Goal: Find specific page/section: Find specific page/section

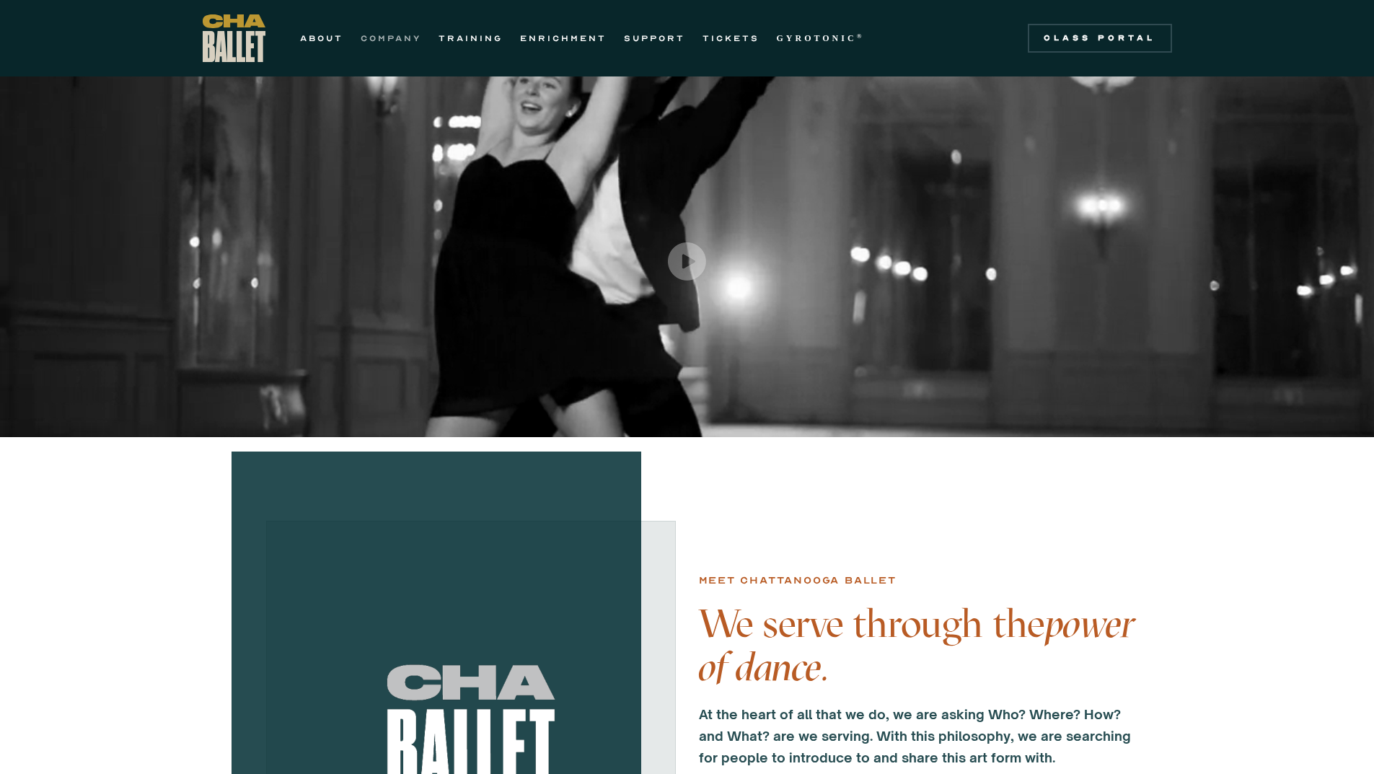
click at [414, 39] on link "COMPANY" at bounding box center [391, 38] width 61 height 17
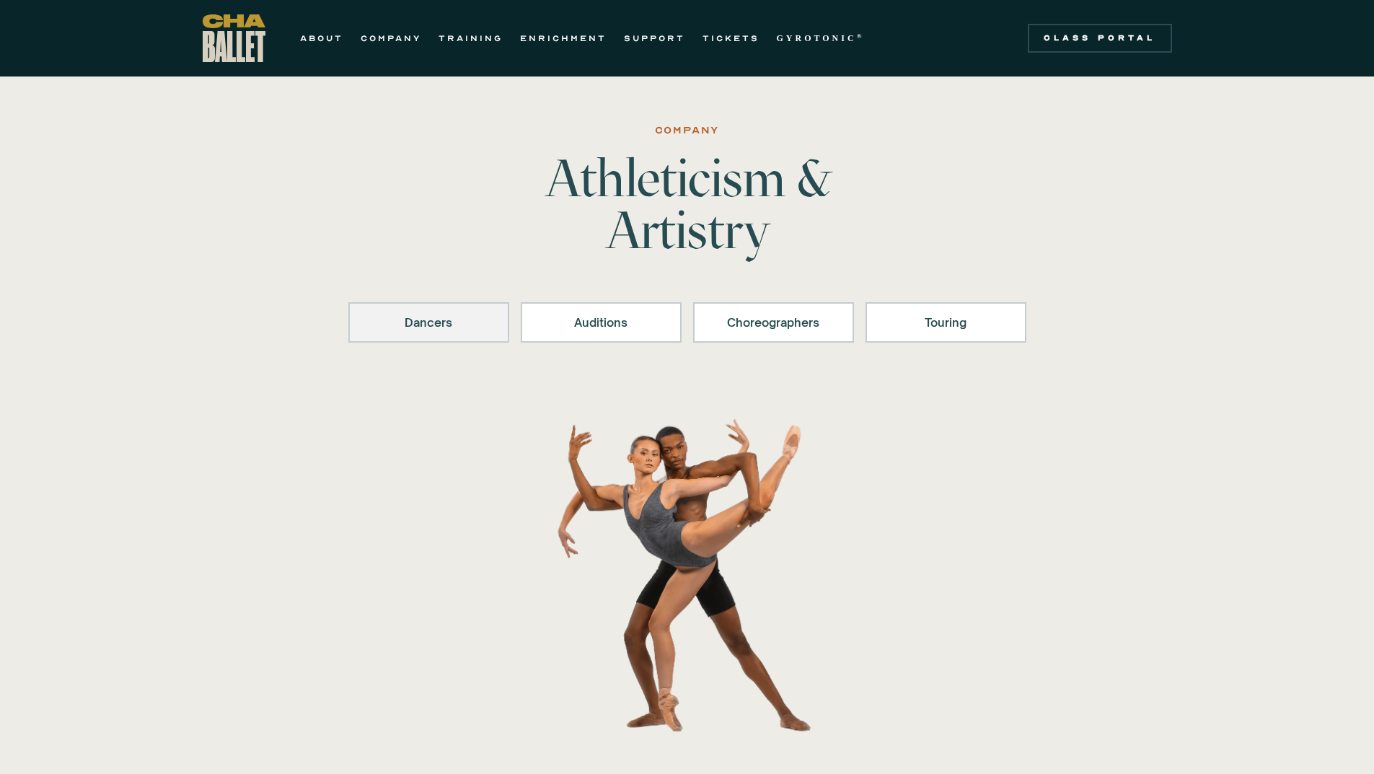
click at [426, 319] on div "Dancers" at bounding box center [428, 322] width 123 height 17
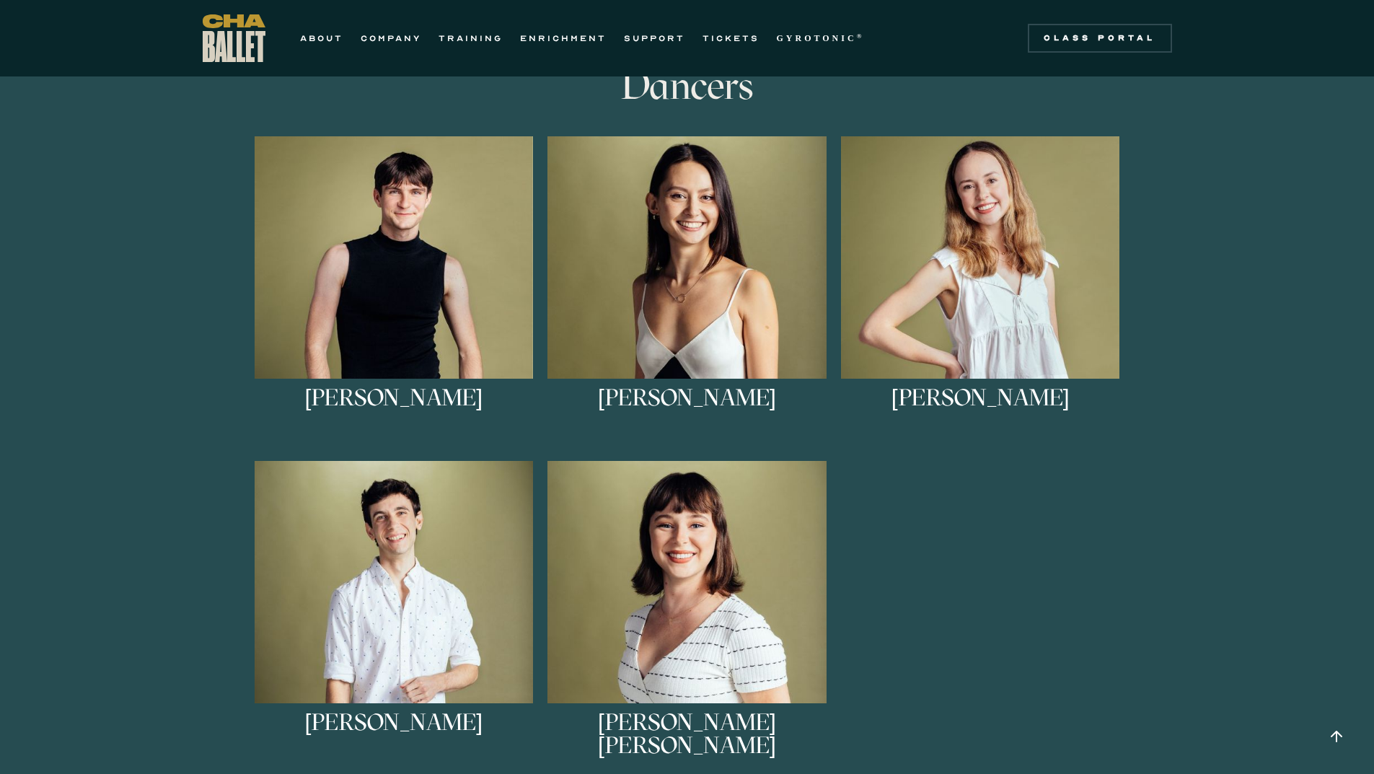
scroll to position [787, 0]
